Goal: Task Accomplishment & Management: Complete application form

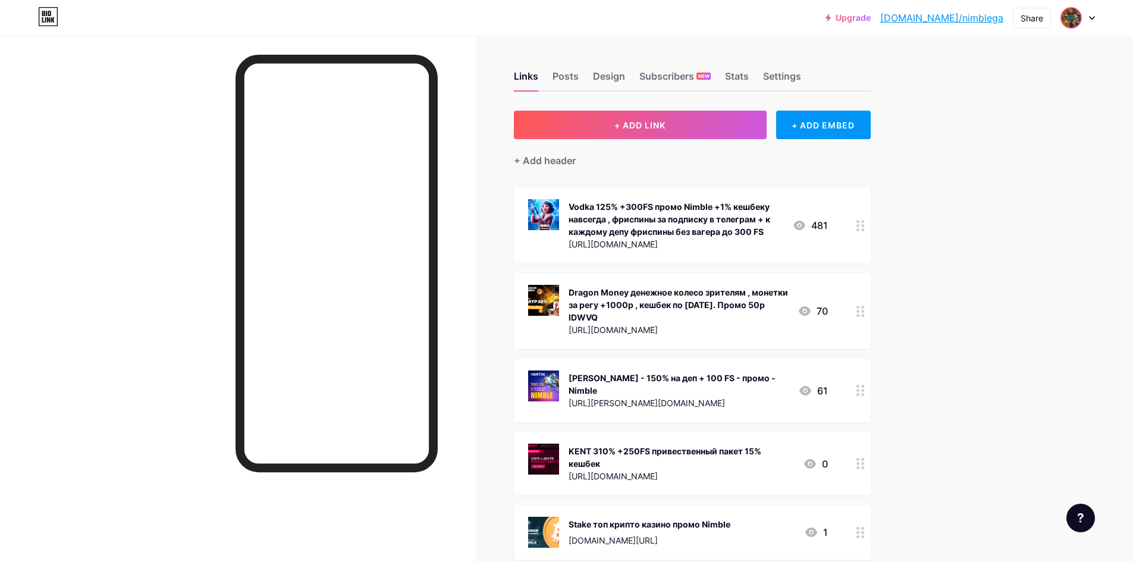
click at [1076, 15] on img at bounding box center [1071, 17] width 19 height 19
click at [1025, 133] on link "Account settings" at bounding box center [1020, 135] width 147 height 32
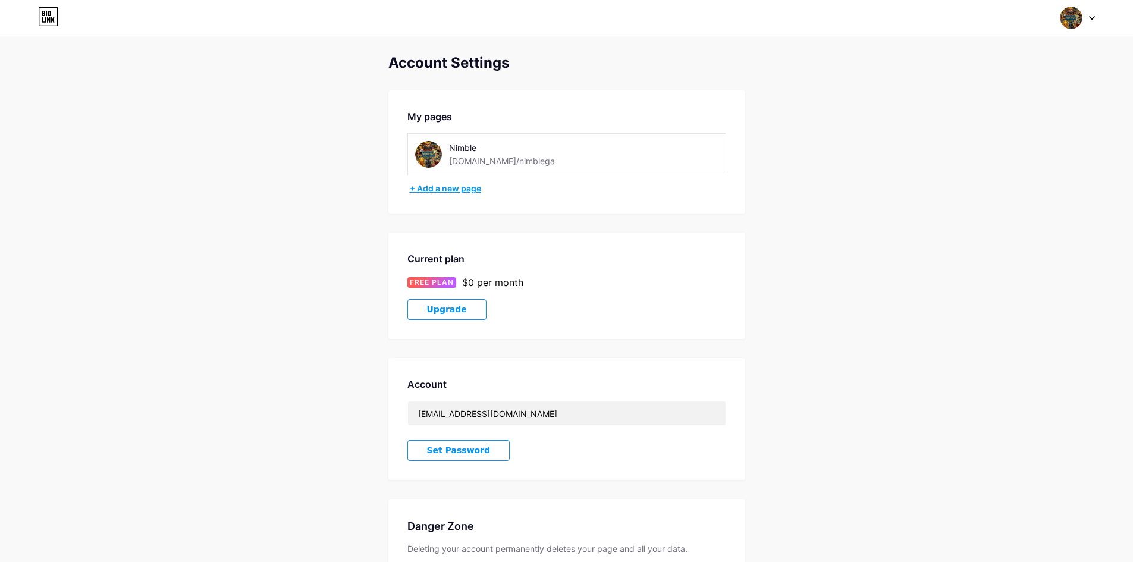
click at [451, 190] on div "+ Add a new page" at bounding box center [568, 189] width 316 height 12
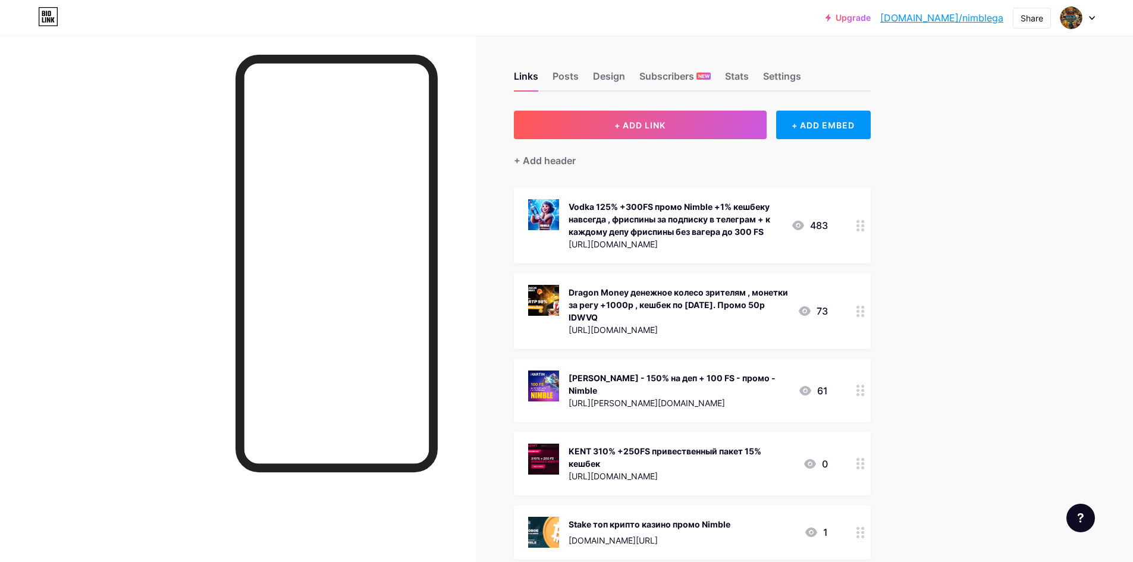
click at [1092, 17] on icon at bounding box center [1092, 18] width 6 height 4
click at [959, 263] on div "Upgrade bio.link/nimble... bio.link/nimblega Share Switch accounts Nimble bio.l…" at bounding box center [566, 550] width 1133 height 1101
click at [1071, 19] on img at bounding box center [1071, 17] width 19 height 19
click at [987, 168] on li "Logout" at bounding box center [1020, 167] width 147 height 32
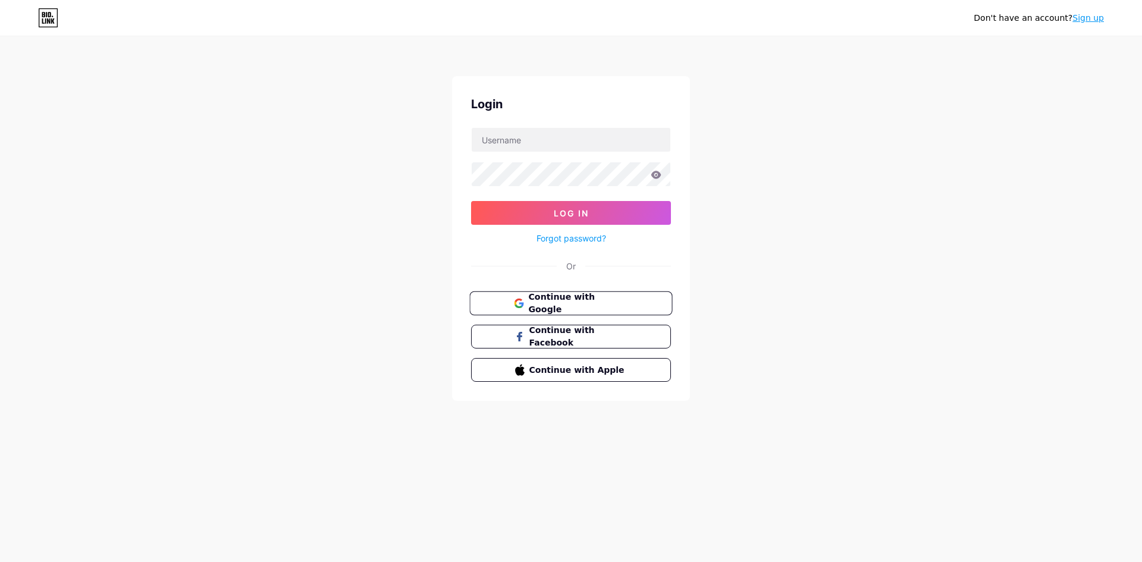
click at [575, 306] on span "Continue with Google" at bounding box center [577, 304] width 99 height 26
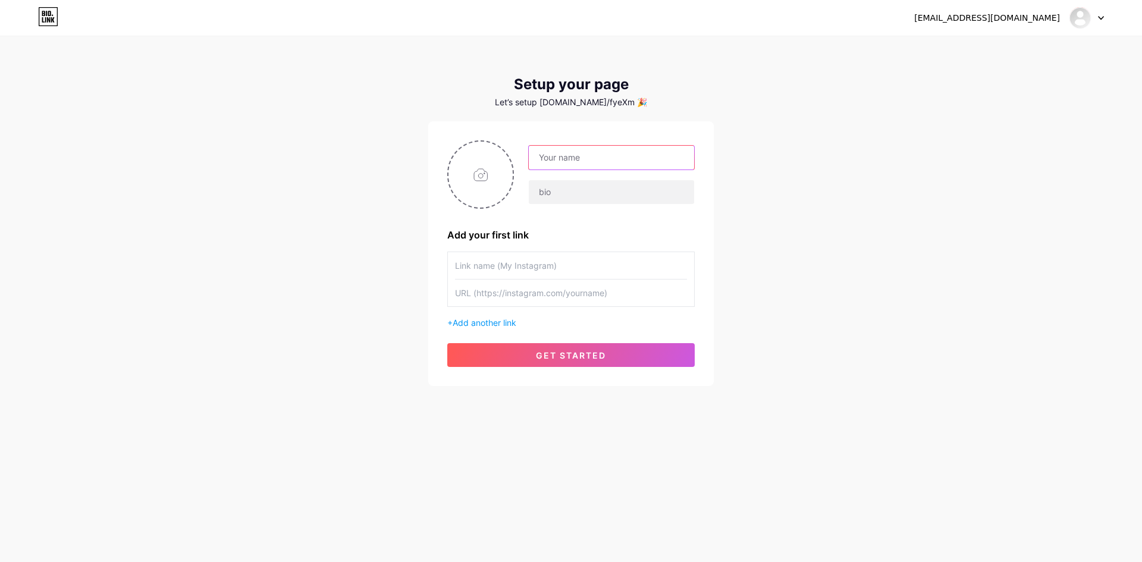
click at [607, 150] on input "text" at bounding box center [611, 158] width 165 height 24
type input "Ф"
type input "VIKING"
click at [599, 183] on input "text" at bounding box center [611, 192] width 165 height 24
type input "b"
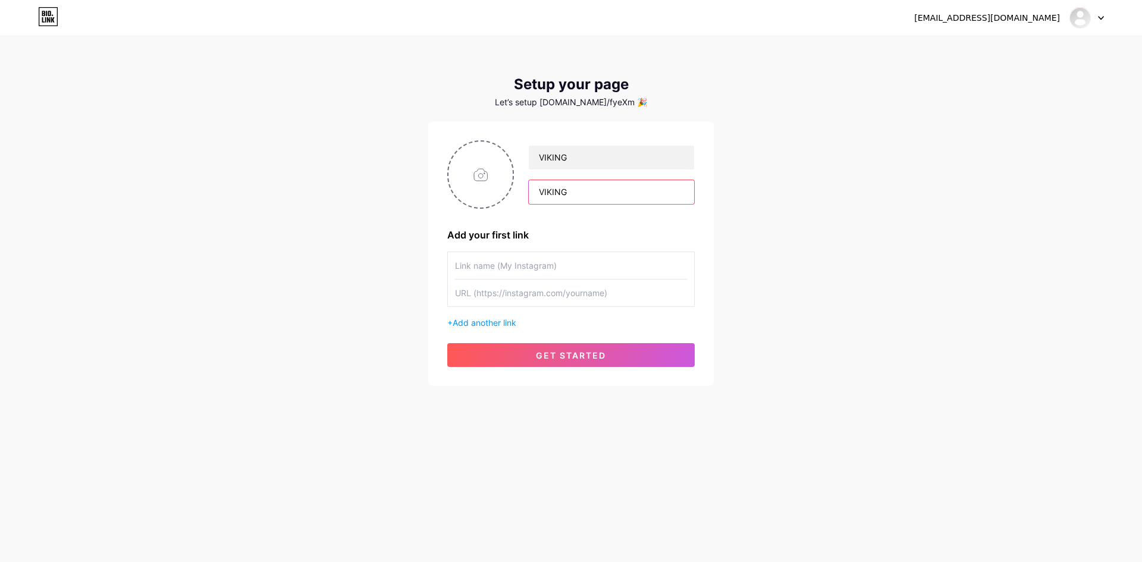
drag, startPoint x: 660, startPoint y: 196, endPoint x: 677, endPoint y: 212, distance: 24.4
click at [660, 196] on input "VIKING" at bounding box center [611, 192] width 165 height 24
type input "VIKING"
click at [736, 262] on div "[EMAIL_ADDRESS][DOMAIN_NAME] Dashboard Logout Setup your page Let’s setup [DOMA…" at bounding box center [571, 212] width 1142 height 424
click at [485, 175] on input "file" at bounding box center [480, 175] width 64 height 66
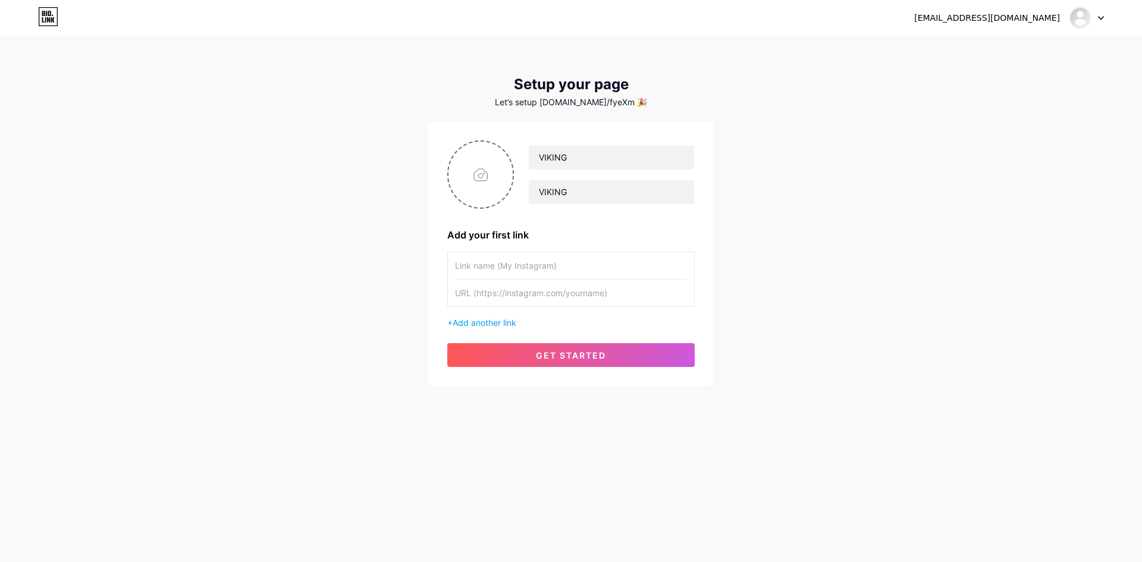
drag, startPoint x: 518, startPoint y: 259, endPoint x: 527, endPoint y: 263, distance: 9.6
click at [518, 259] on input "text" at bounding box center [571, 265] width 232 height 27
click at [495, 178] on input "file" at bounding box center [480, 175] width 64 height 66
type input "C:\fakepath\лого2.jpg"
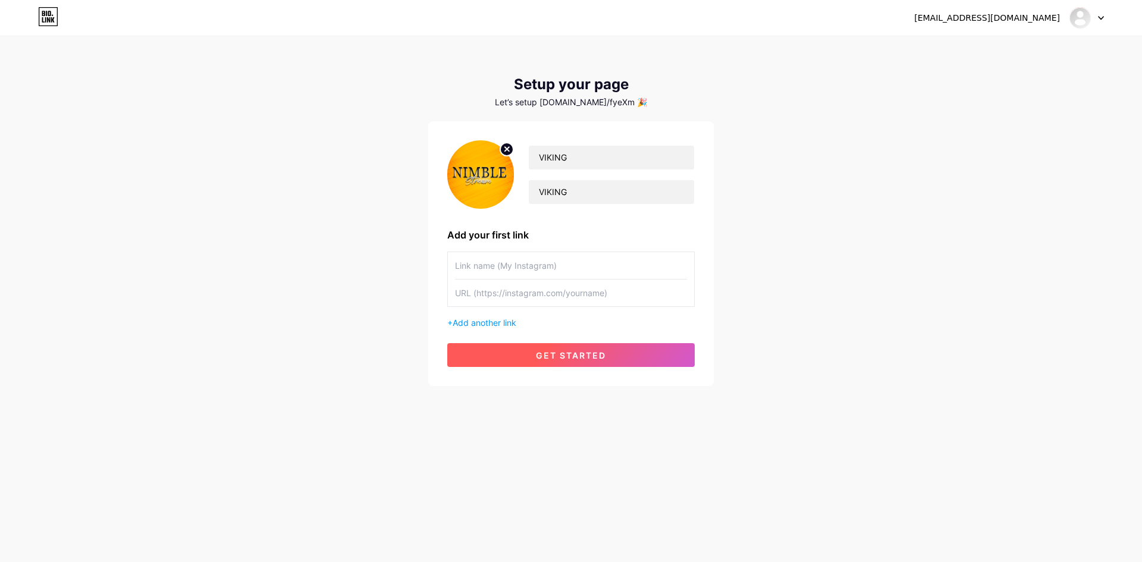
click at [501, 352] on button "get started" at bounding box center [570, 355] width 247 height 24
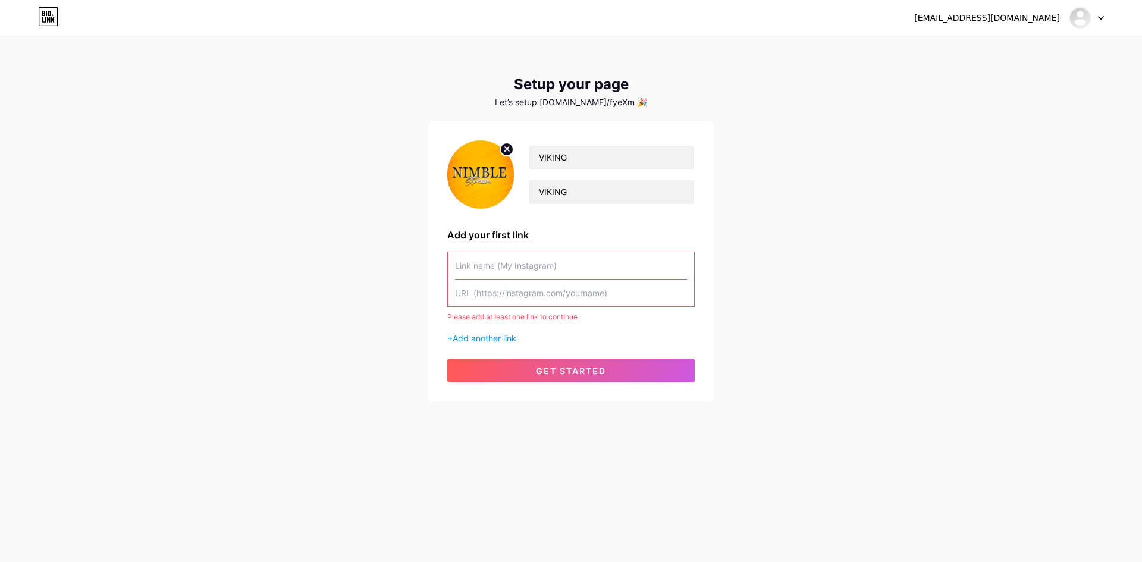
click at [513, 265] on input "text" at bounding box center [571, 265] width 232 height 27
click at [500, 337] on span "Add another link" at bounding box center [485, 338] width 64 height 10
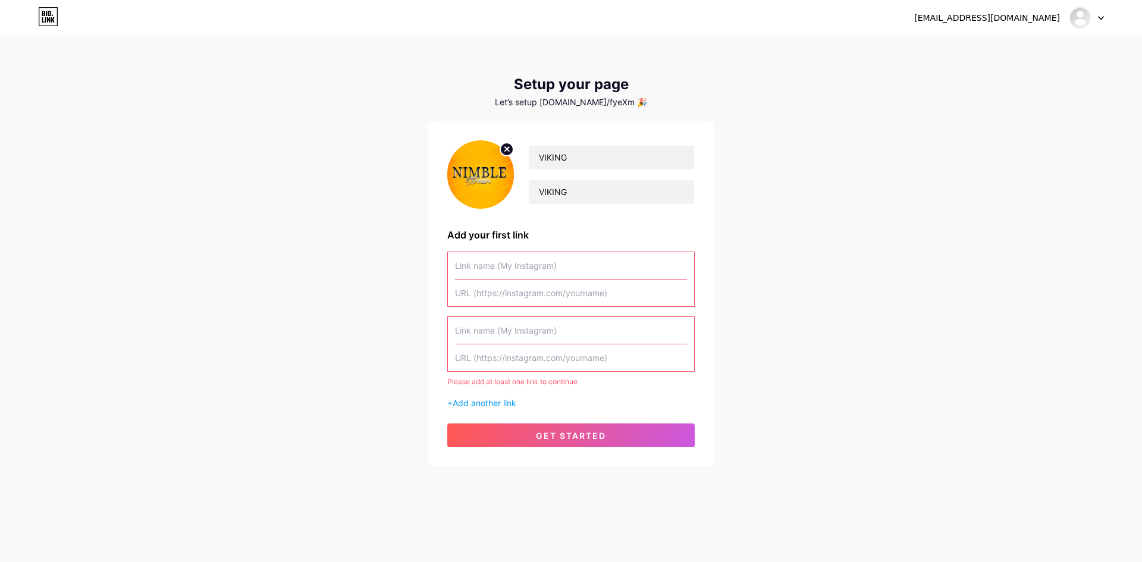
click at [511, 282] on input "text" at bounding box center [571, 293] width 232 height 27
click at [520, 268] on input "text" at bounding box center [571, 265] width 232 height 27
click at [529, 269] on input "text" at bounding box center [571, 265] width 232 height 27
paste input "[URL][DOMAIN_NAME]"
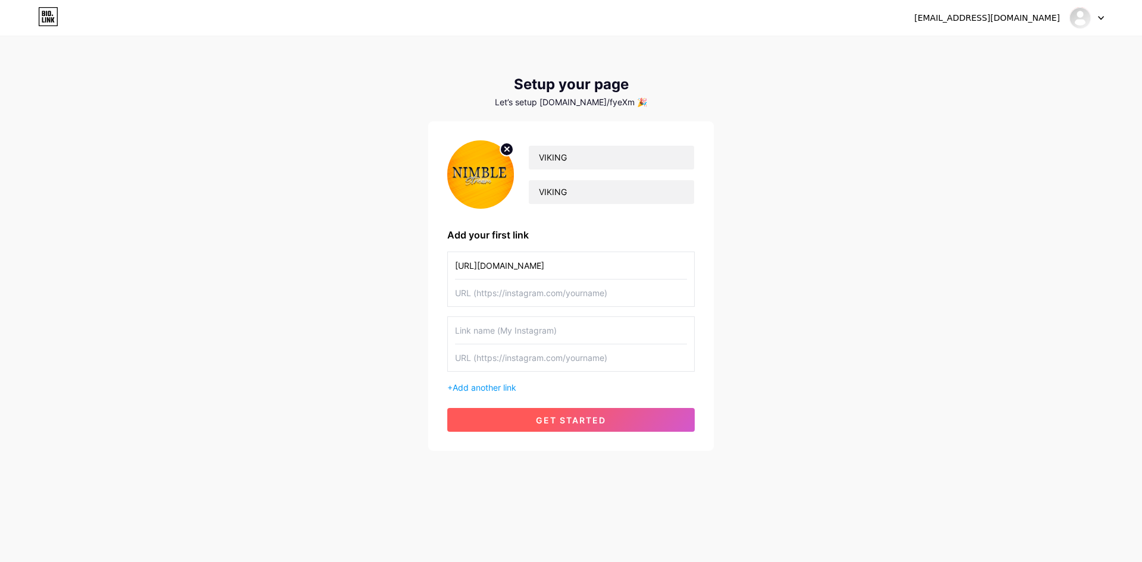
type input "[URL][DOMAIN_NAME]"
click at [523, 419] on button "get started" at bounding box center [570, 420] width 247 height 24
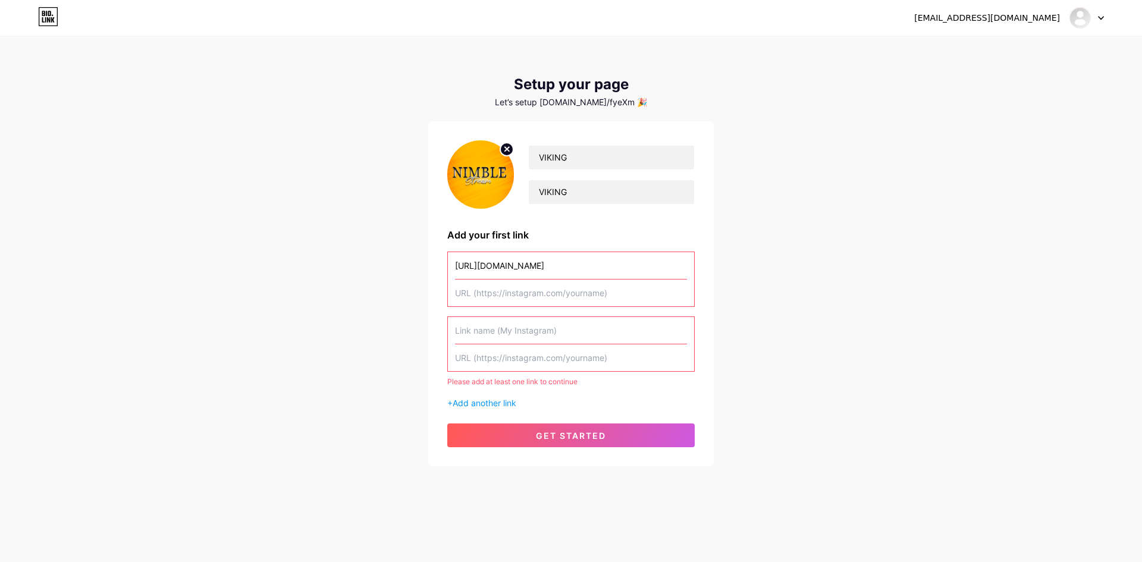
click at [540, 295] on input "text" at bounding box center [571, 293] width 232 height 27
paste input "[URL][DOMAIN_NAME]"
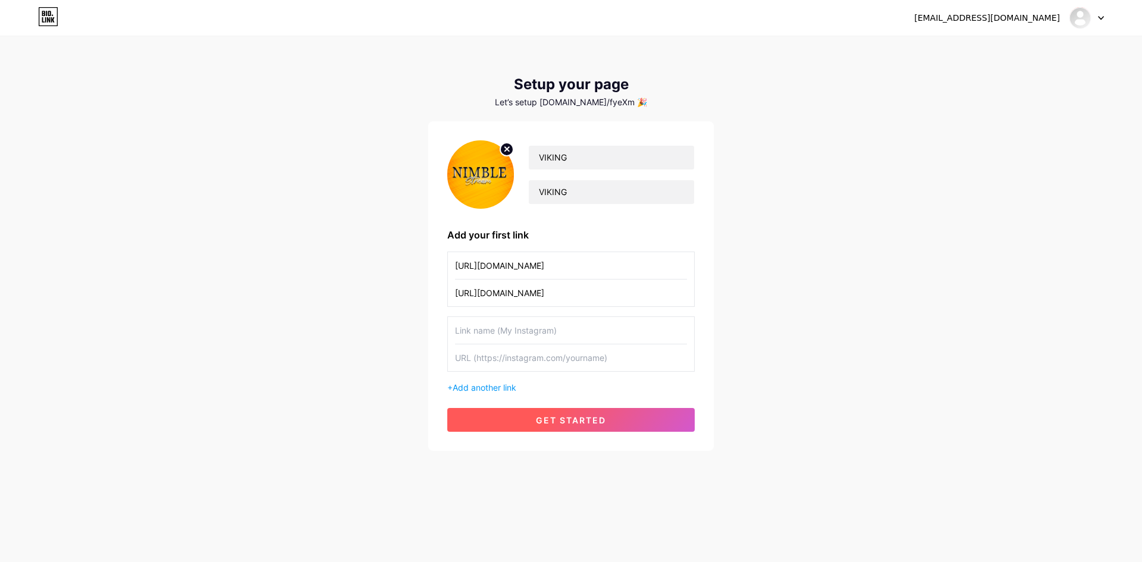
type input "[URL][DOMAIN_NAME]"
click at [527, 417] on button "get started" at bounding box center [570, 420] width 247 height 24
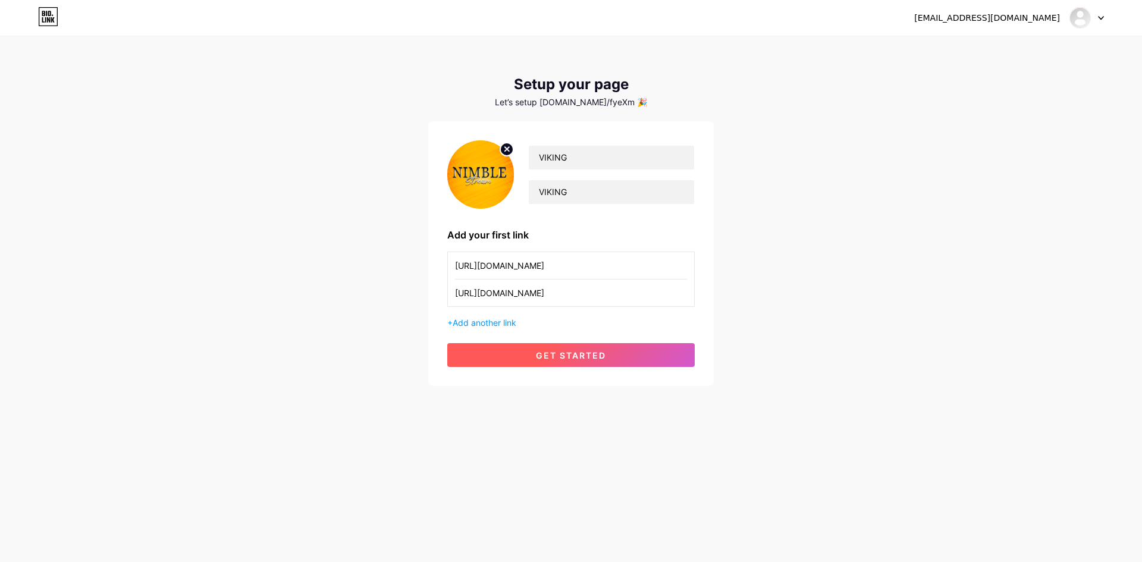
click at [569, 353] on span "get started" at bounding box center [571, 355] width 70 height 10
click at [579, 351] on span "get started" at bounding box center [571, 355] width 70 height 10
click at [575, 348] on button "get started" at bounding box center [570, 355] width 247 height 24
click at [582, 358] on span "get started" at bounding box center [571, 355] width 70 height 10
click at [573, 353] on span "get started" at bounding box center [571, 355] width 70 height 10
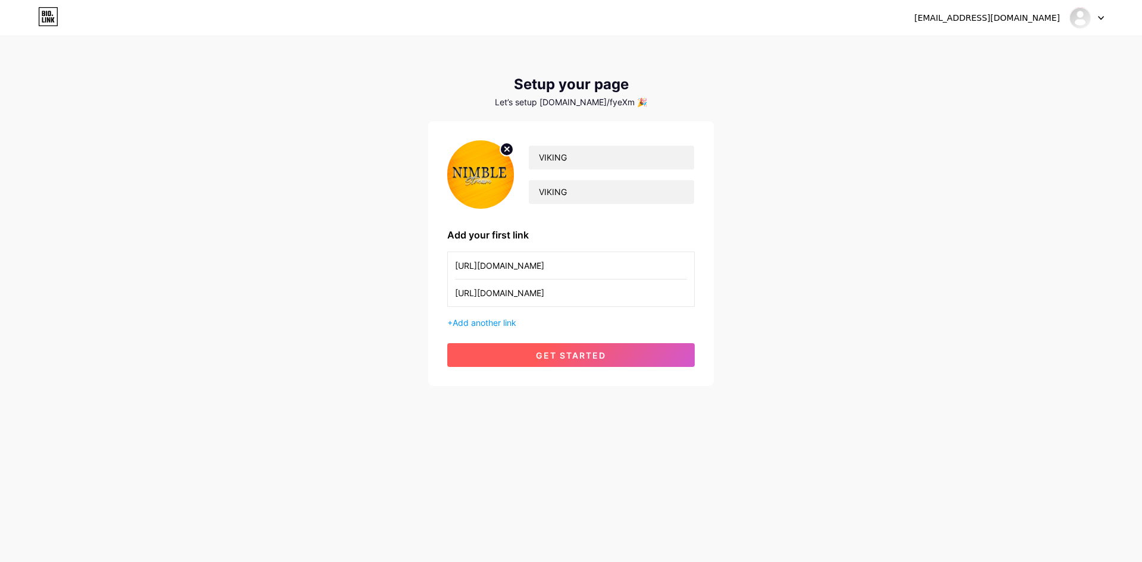
click at [566, 365] on button "get started" at bounding box center [570, 355] width 247 height 24
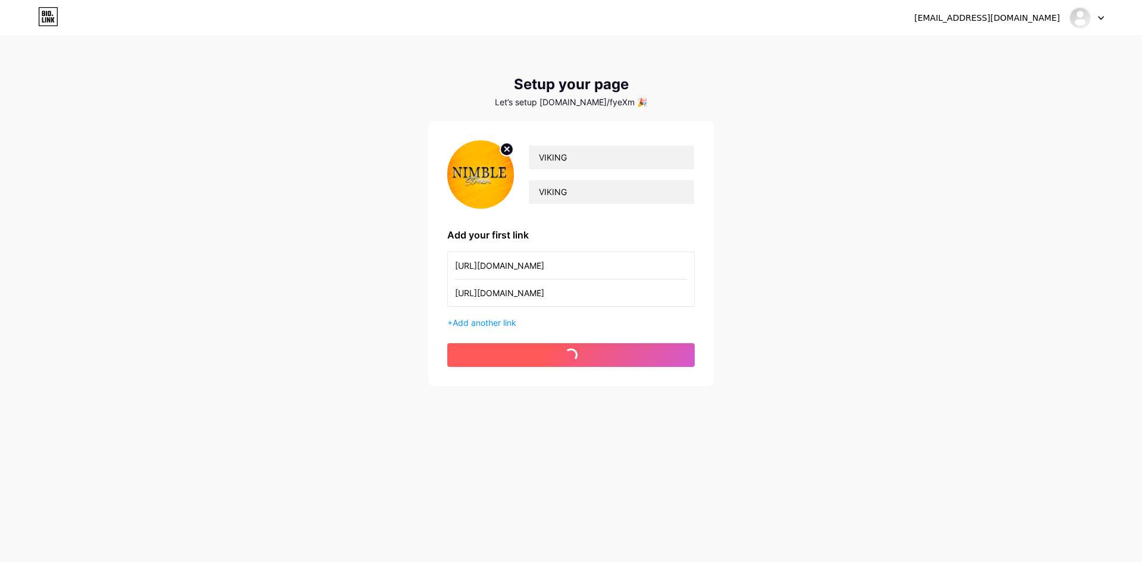
click at [566, 365] on button "get started" at bounding box center [570, 355] width 247 height 24
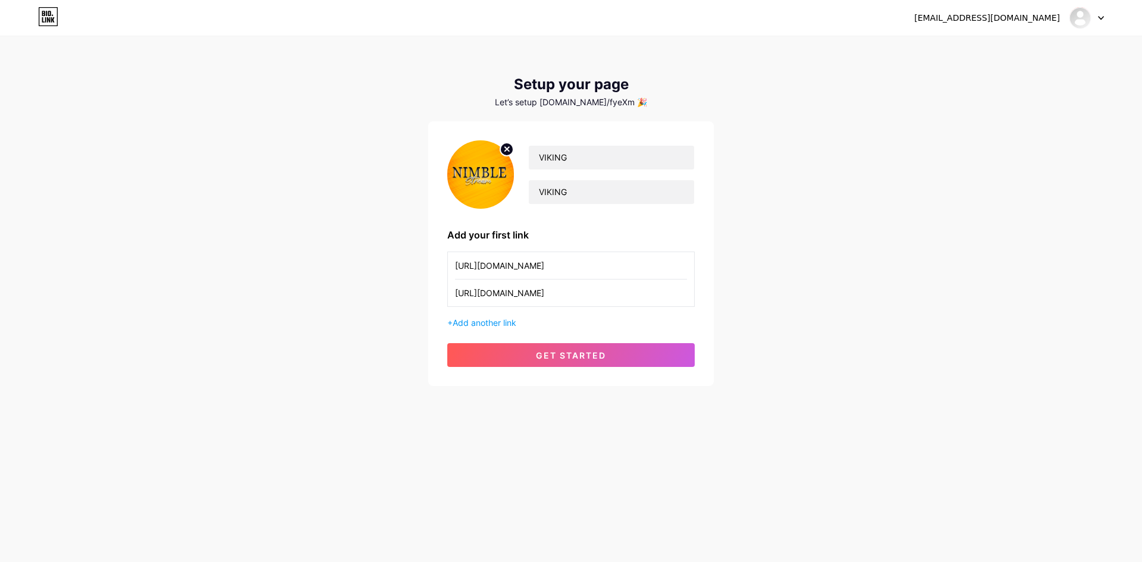
drag, startPoint x: 575, startPoint y: 262, endPoint x: 337, endPoint y: 277, distance: 238.4
click at [345, 278] on div "[EMAIL_ADDRESS][DOMAIN_NAME] Dashboard Logout Setup your page Let’s setup [DOMA…" at bounding box center [571, 212] width 1142 height 424
drag, startPoint x: 580, startPoint y: 285, endPoint x: 359, endPoint y: 290, distance: 221.3
click at [378, 290] on div "[EMAIL_ADDRESS][DOMAIN_NAME] Dashboard Logout Setup your page Let’s setup [DOMA…" at bounding box center [571, 212] width 1142 height 424
click at [523, 262] on input "text" at bounding box center [571, 265] width 232 height 27
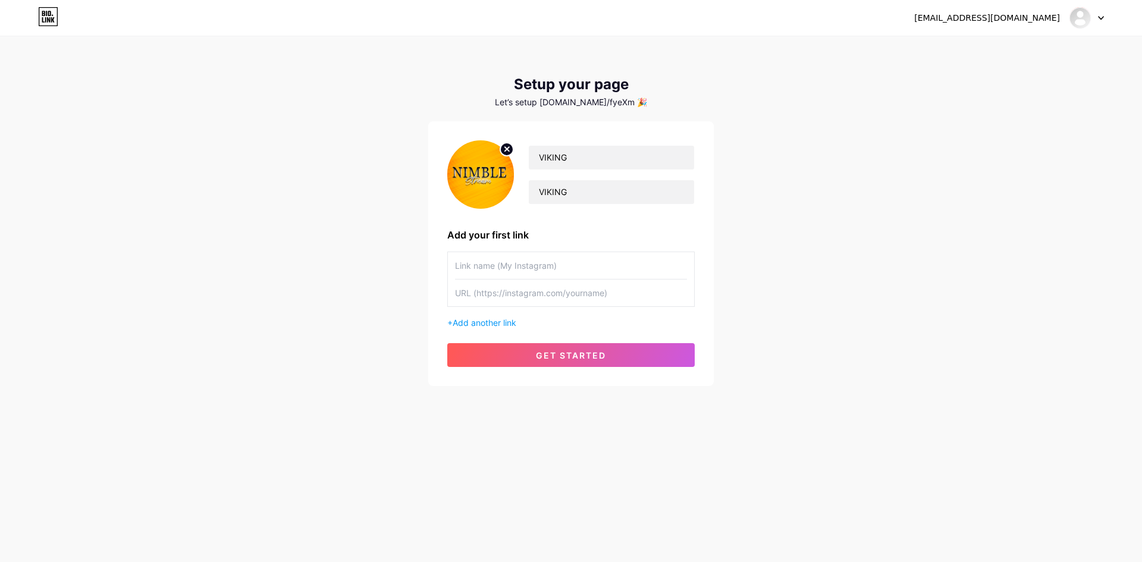
click at [381, 350] on div "[EMAIL_ADDRESS][DOMAIN_NAME] Dashboard Logout Setup your page Let’s setup [DOMA…" at bounding box center [571, 212] width 1142 height 424
click at [536, 356] on span "get started" at bounding box center [571, 355] width 70 height 10
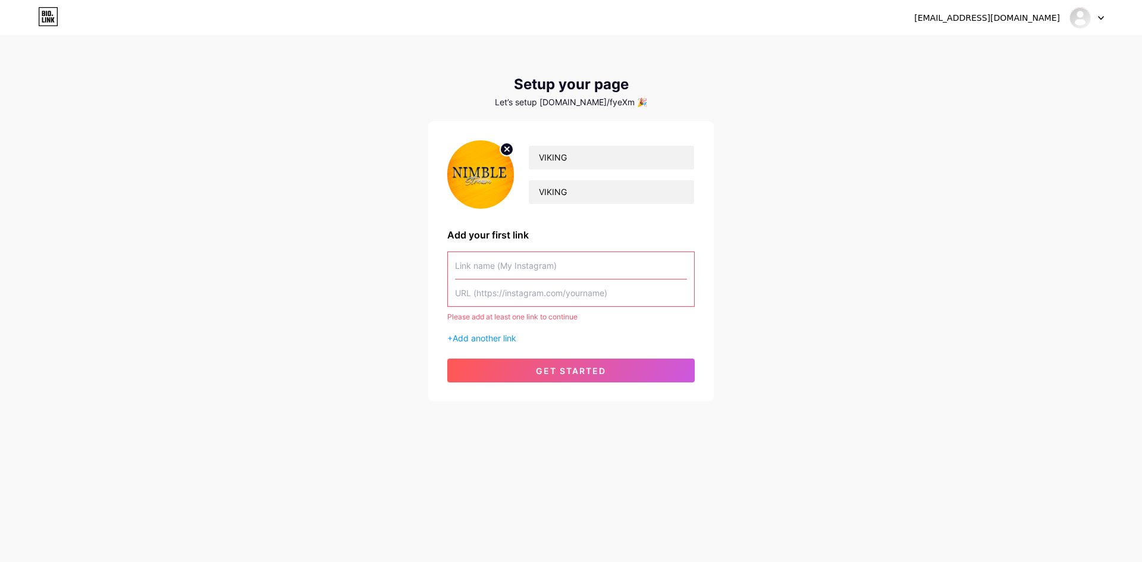
click at [491, 301] on input "text" at bounding box center [571, 293] width 232 height 27
click at [548, 266] on input "text" at bounding box center [571, 265] width 232 height 27
